Goal: Task Accomplishment & Management: Complete application form

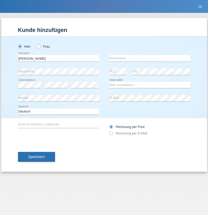
type input "[PERSON_NAME]"
click at [150, 58] on input "text" at bounding box center [149, 58] width 81 height 6
type input "[PERSON_NAME]"
select select "ES"
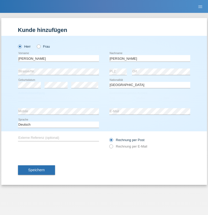
select select "C"
select select "15"
select select "01"
select select "2021"
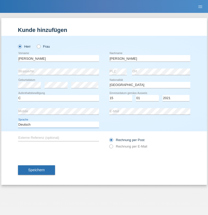
select select "en"
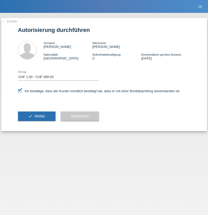
select select "1"
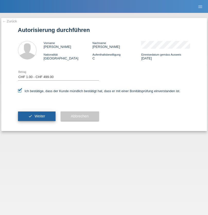
click at [37, 116] on span "Weiter" at bounding box center [40, 116] width 11 height 4
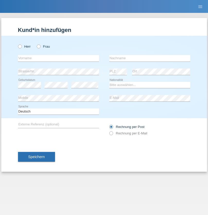
radio input "true"
click at [58, 58] on input "text" at bounding box center [58, 58] width 81 height 6
type input "Renata"
click at [150, 58] on input "text" at bounding box center [149, 58] width 81 height 6
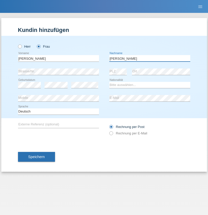
type input "Tavares Soares"
select select "PT"
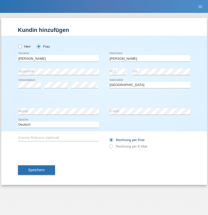
select select "C"
select select "29"
select select "10"
select select "2004"
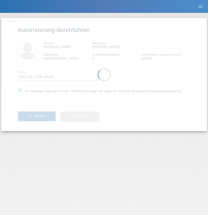
select select "1"
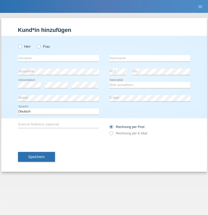
radio input "true"
click at [58, 58] on input "text" at bounding box center [58, 58] width 81 height 6
type input "firat"
click at [150, 58] on input "text" at bounding box center [149, 58] width 81 height 6
type input "kara"
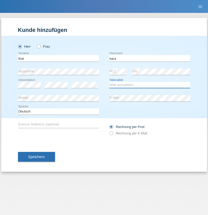
select select "CH"
radio input "true"
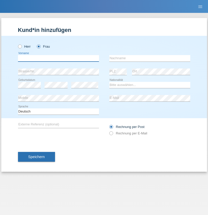
click at [58, 58] on input "text" at bounding box center [58, 58] width 81 height 6
type input "Nuria"
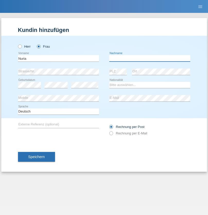
click at [150, 58] on input "text" at bounding box center [149, 58] width 81 height 6
type input "D'Antino"
select select "CH"
